Goal: Transaction & Acquisition: Purchase product/service

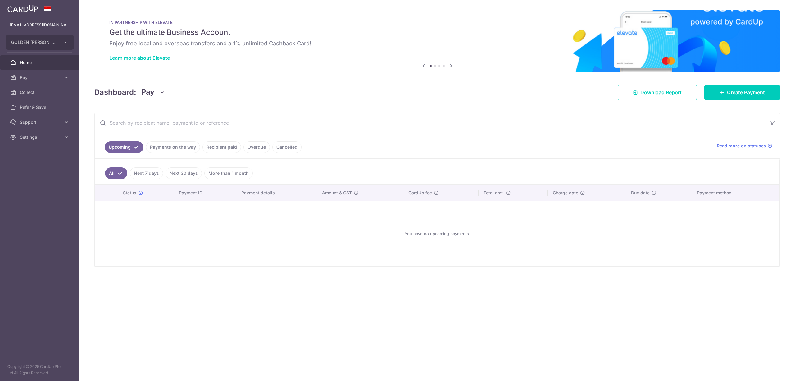
click at [183, 153] on link "Payments on the way" at bounding box center [173, 147] width 54 height 12
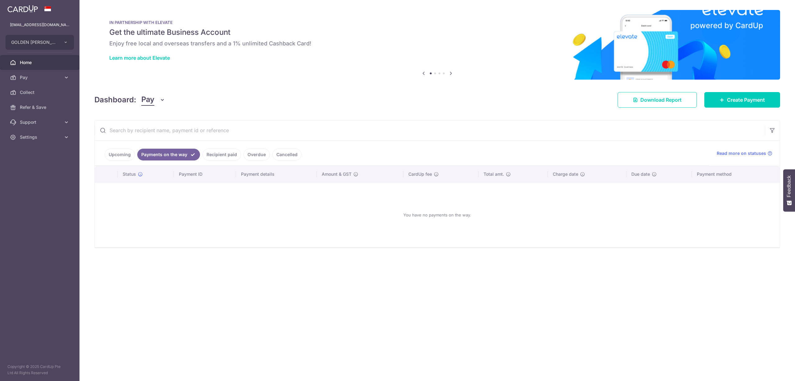
click at [230, 147] on ul "Upcoming Payments on the way Recipient paid Overdue Cancelled" at bounding box center [402, 152] width 615 height 25
click at [227, 157] on link "Recipient paid" at bounding box center [222, 155] width 39 height 12
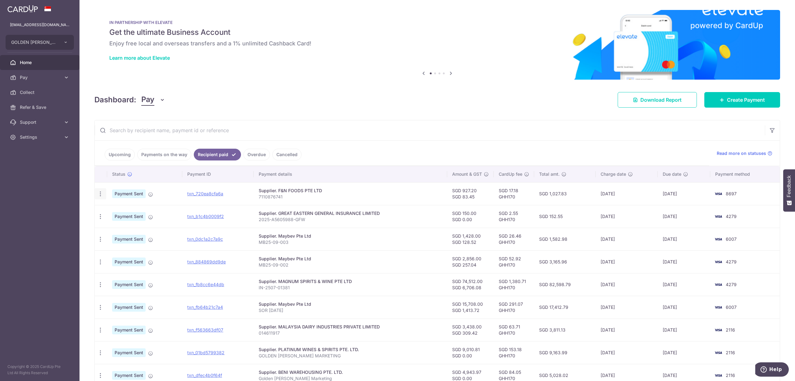
click at [101, 196] on icon "button" at bounding box center [100, 193] width 7 height 7
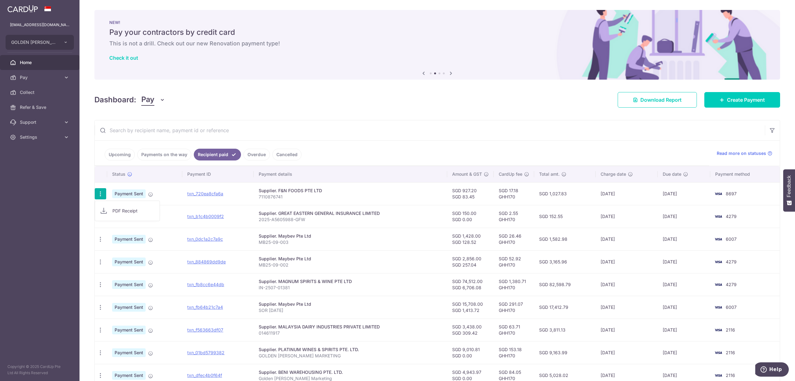
click at [121, 210] on span "PDF Receipt" at bounding box center [133, 211] width 42 height 6
click at [750, 97] on span "Create Payment" at bounding box center [746, 99] width 38 height 7
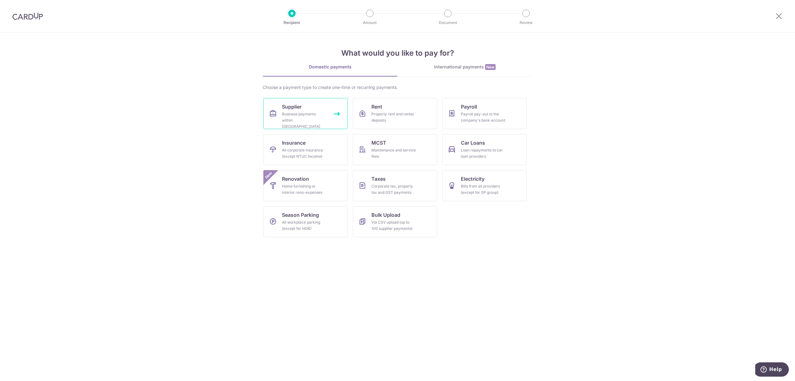
click at [300, 111] on div "Business payments within Singapore" at bounding box center [304, 120] width 45 height 19
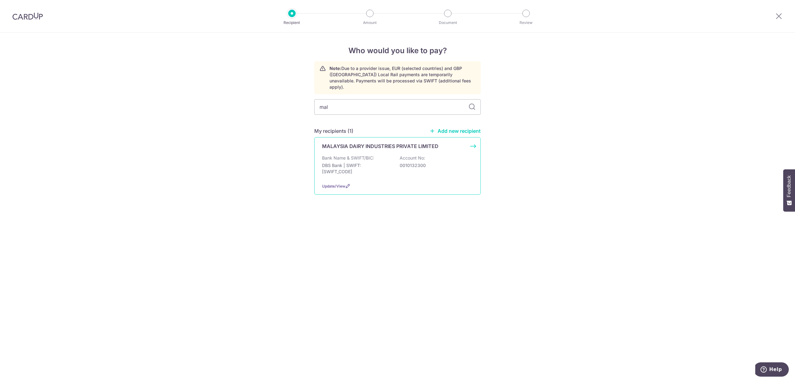
click at [355, 155] on p "Bank Name & SWIFT/BIC:" at bounding box center [348, 158] width 52 height 6
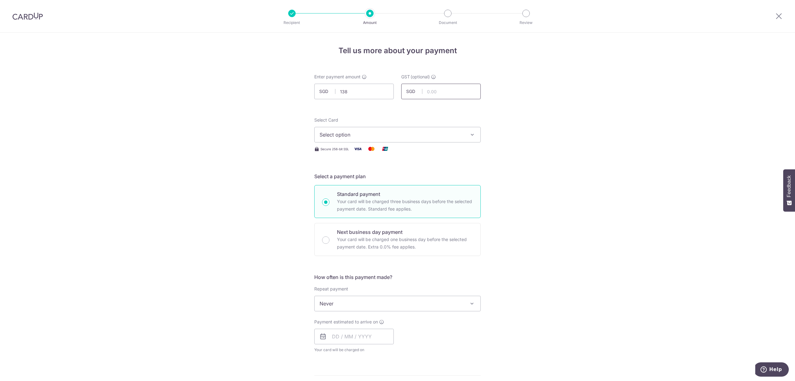
type input "138.00"
click at [446, 95] on input "text" at bounding box center [441, 92] width 80 height 16
type input "12.42"
click at [431, 142] on div "Select Card Select option Add credit card Your Cards **** 2116 **** 6007 **** 8…" at bounding box center [397, 135] width 167 height 36
click at [432, 139] on button "Select option" at bounding box center [397, 135] width 167 height 16
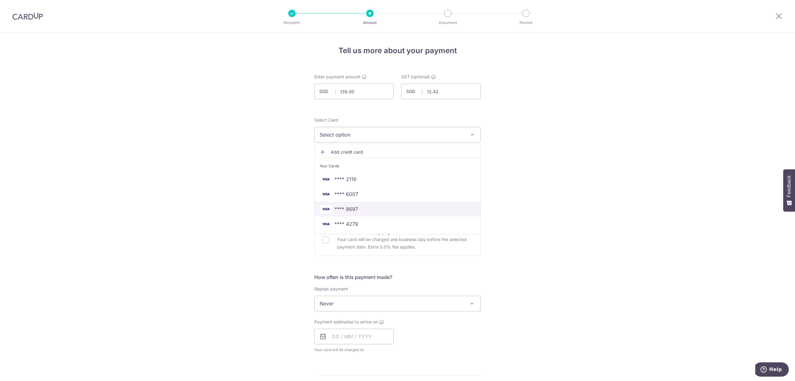
click at [404, 210] on span "**** 8697" at bounding box center [398, 208] width 156 height 7
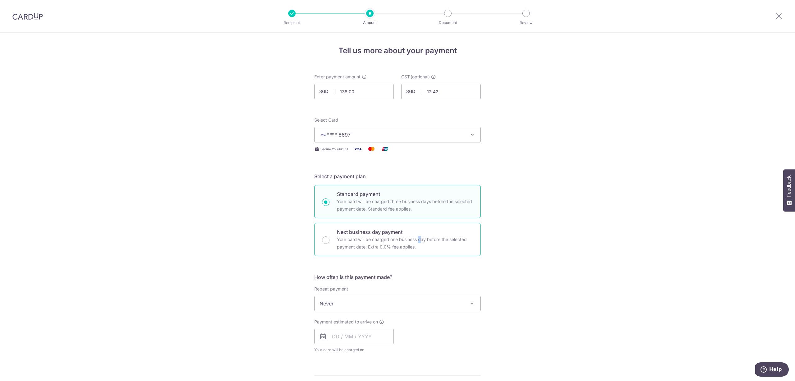
click at [390, 238] on p "Your card will be charged one business day before the selected payment date. Ex…" at bounding box center [405, 242] width 136 height 15
radio input "false"
radio input "true"
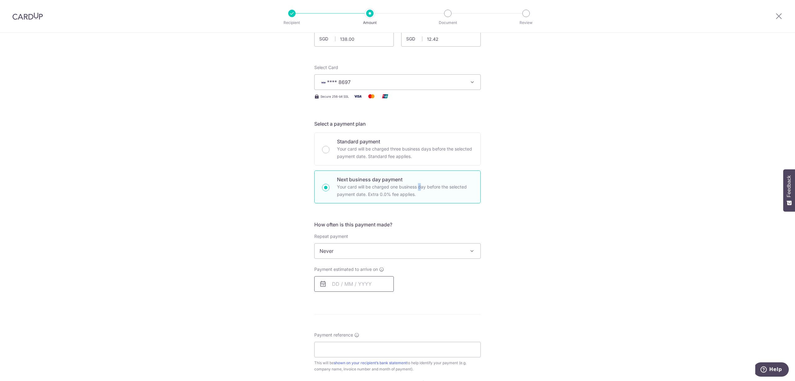
scroll to position [124, 0]
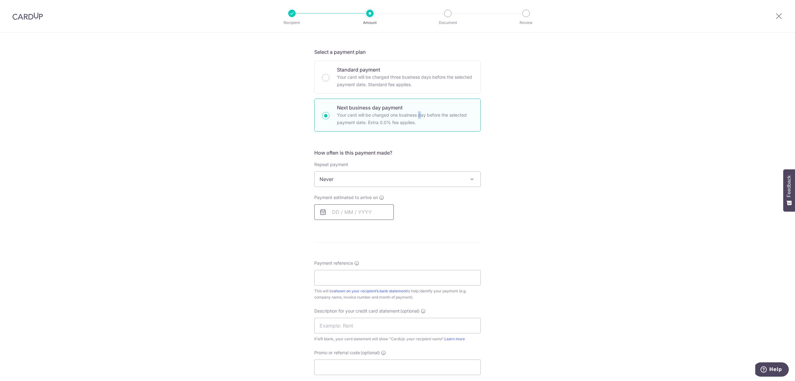
click at [372, 215] on input "text" at bounding box center [354, 212] width 80 height 16
click at [378, 252] on link "2" at bounding box center [377, 256] width 10 height 10
type input "[DATE]"
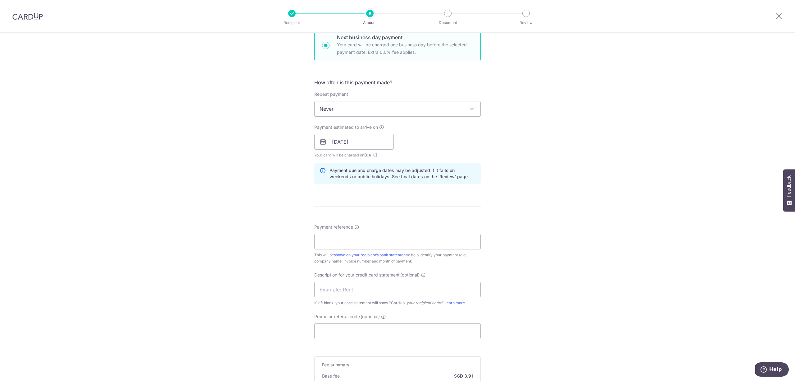
scroll to position [249, 0]
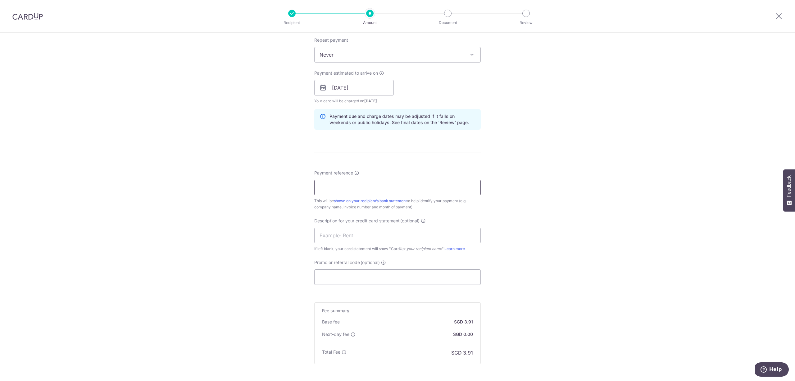
click at [388, 191] on input "Payment reference" at bounding box center [397, 188] width 167 height 16
type input "014615968"
click at [352, 275] on input "Promo or referral code (optional)" at bounding box center [397, 277] width 167 height 16
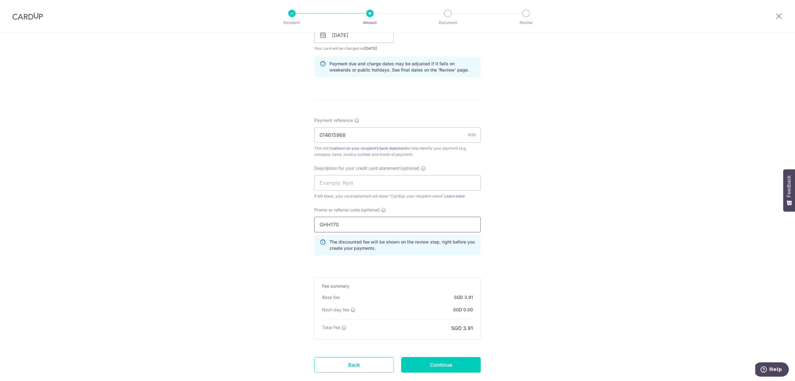
scroll to position [331, 0]
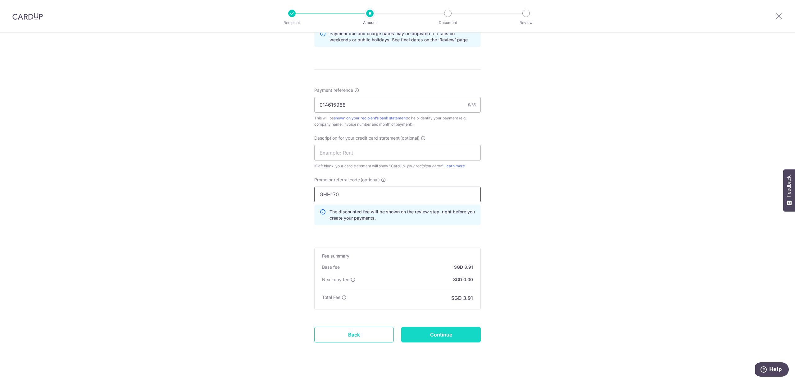
type input "GHH170"
click at [450, 329] on input "Continue" at bounding box center [441, 335] width 80 height 16
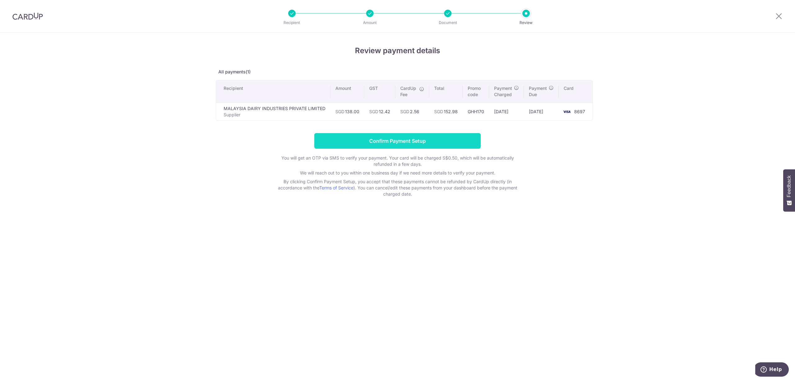
click at [432, 140] on input "Confirm Payment Setup" at bounding box center [397, 141] width 167 height 16
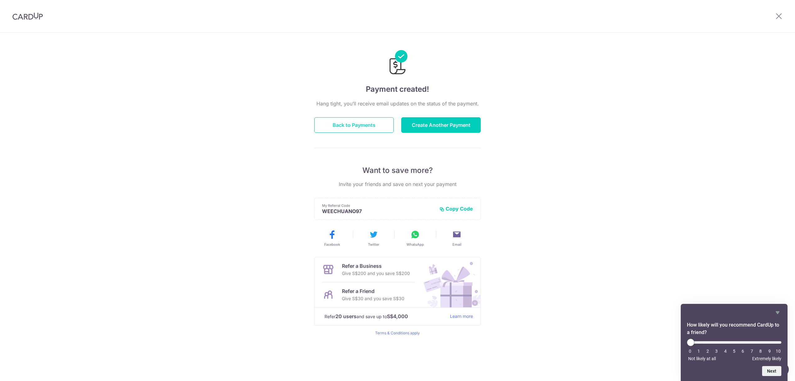
click at [366, 124] on button "Back to Payments" at bounding box center [354, 125] width 80 height 16
